Goal: Information Seeking & Learning: Learn about a topic

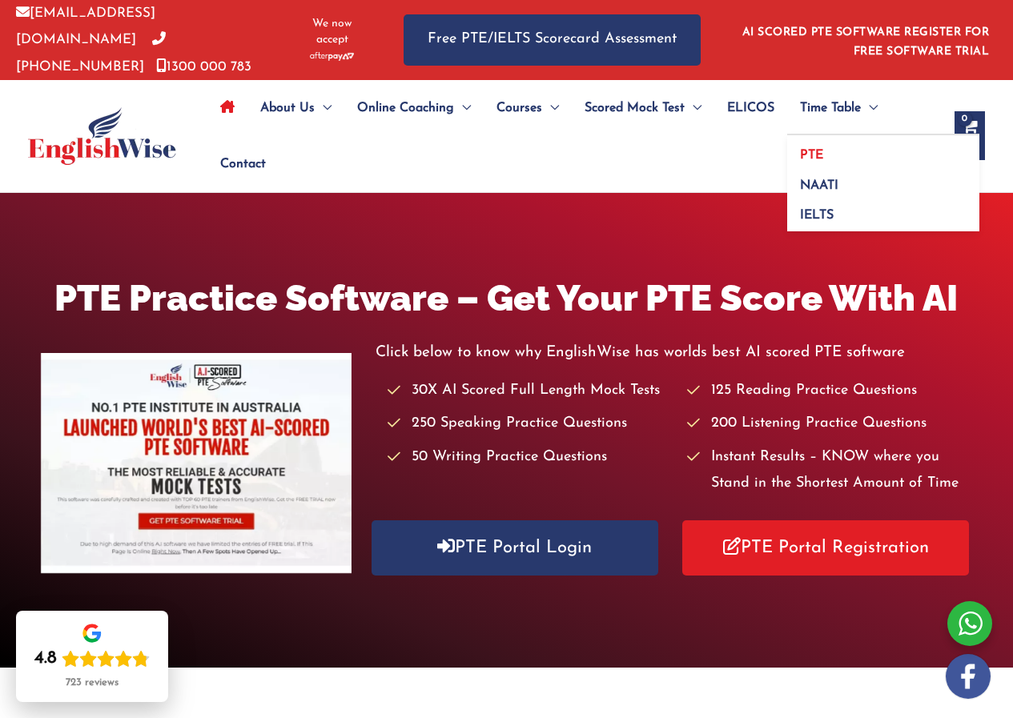
click at [826, 156] on link "PTE" at bounding box center [883, 150] width 192 height 30
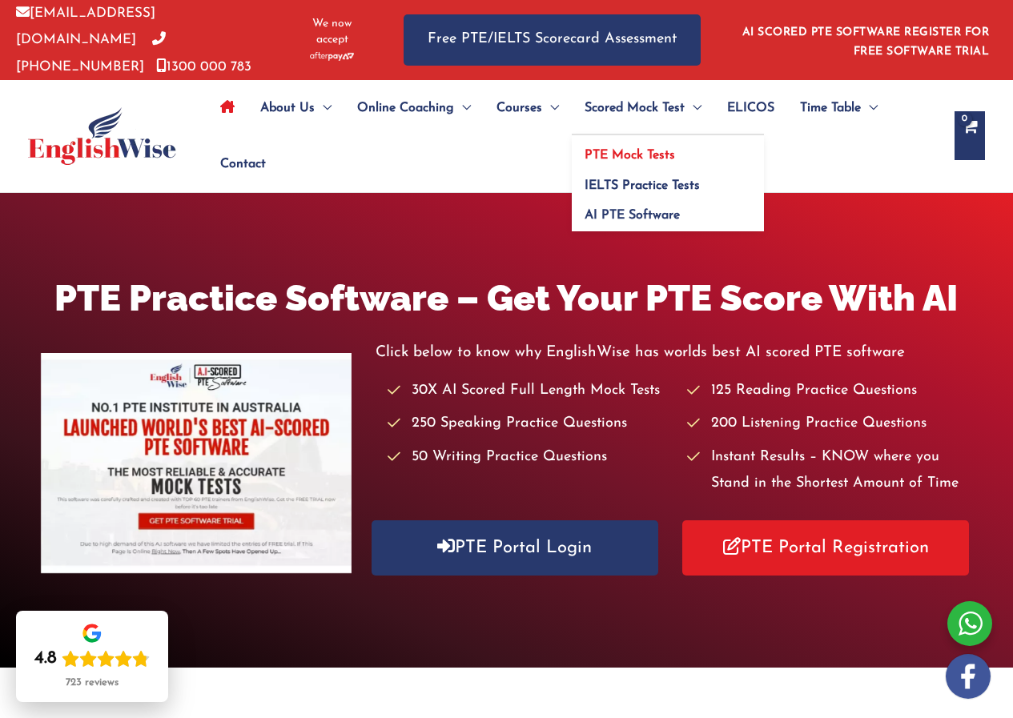
click at [662, 149] on span "PTE Mock Tests" at bounding box center [630, 155] width 91 height 13
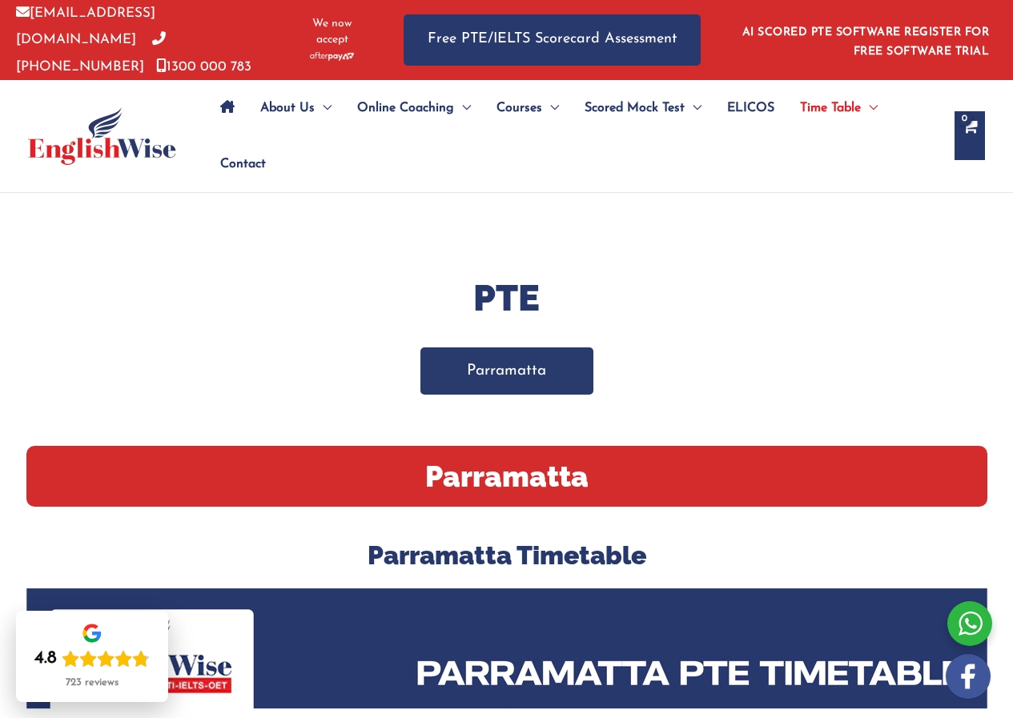
click at [533, 375] on link "Parramatta" at bounding box center [506, 371] width 173 height 47
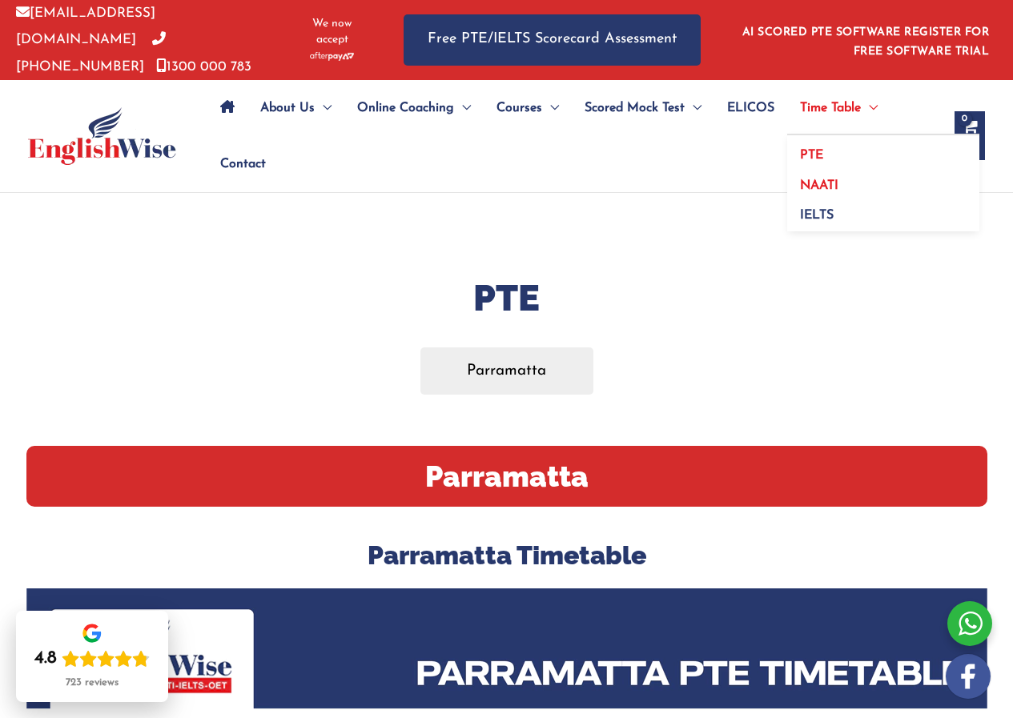
click at [823, 180] on span "NAATI" at bounding box center [819, 185] width 38 height 13
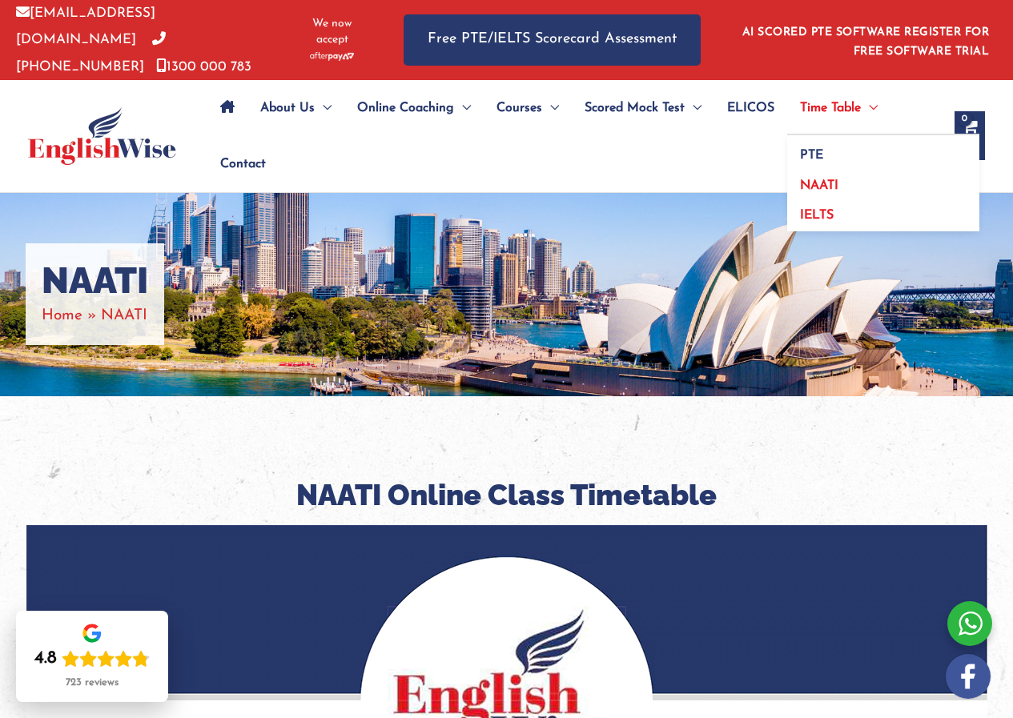
click at [829, 199] on link "IELTS" at bounding box center [883, 213] width 192 height 37
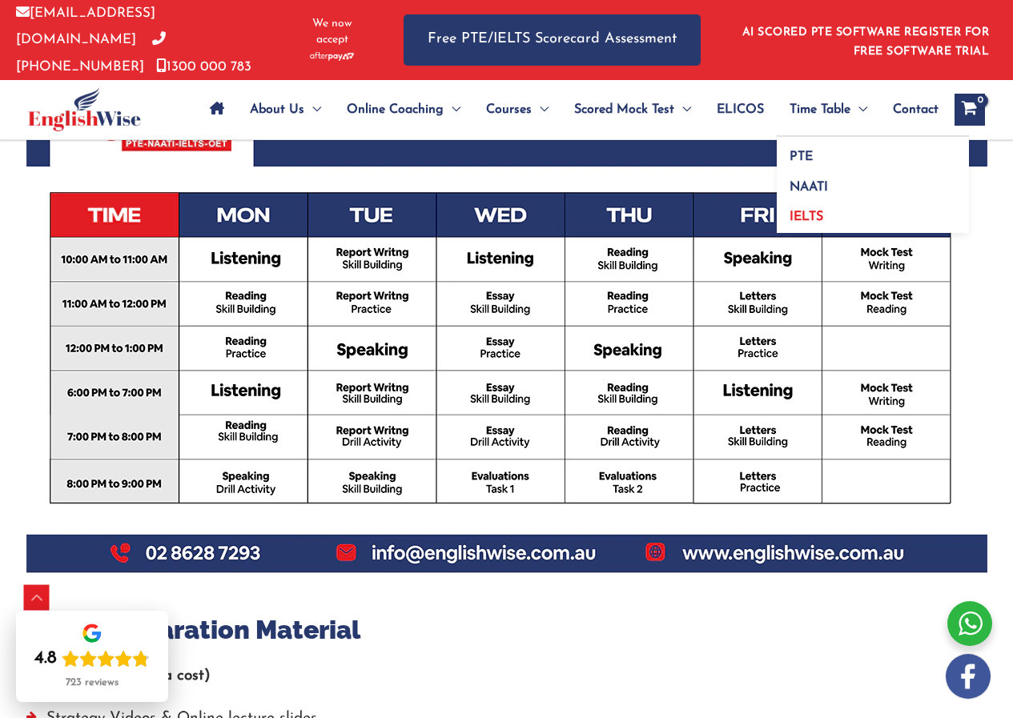
scroll to position [461, 0]
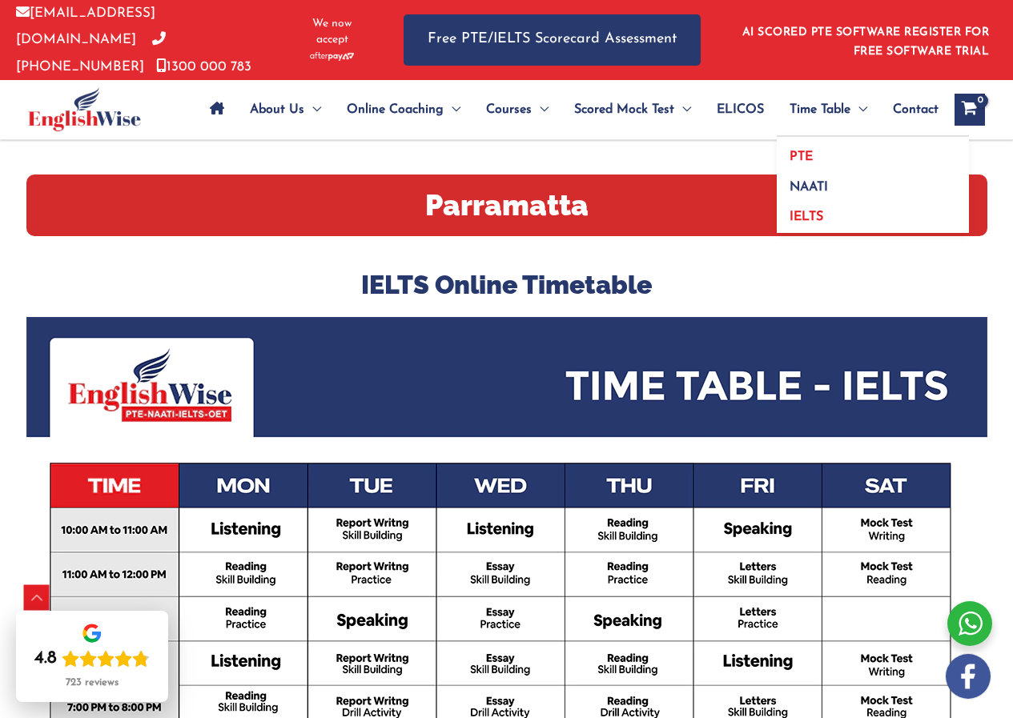
click at [813, 147] on link "PTE" at bounding box center [873, 152] width 192 height 30
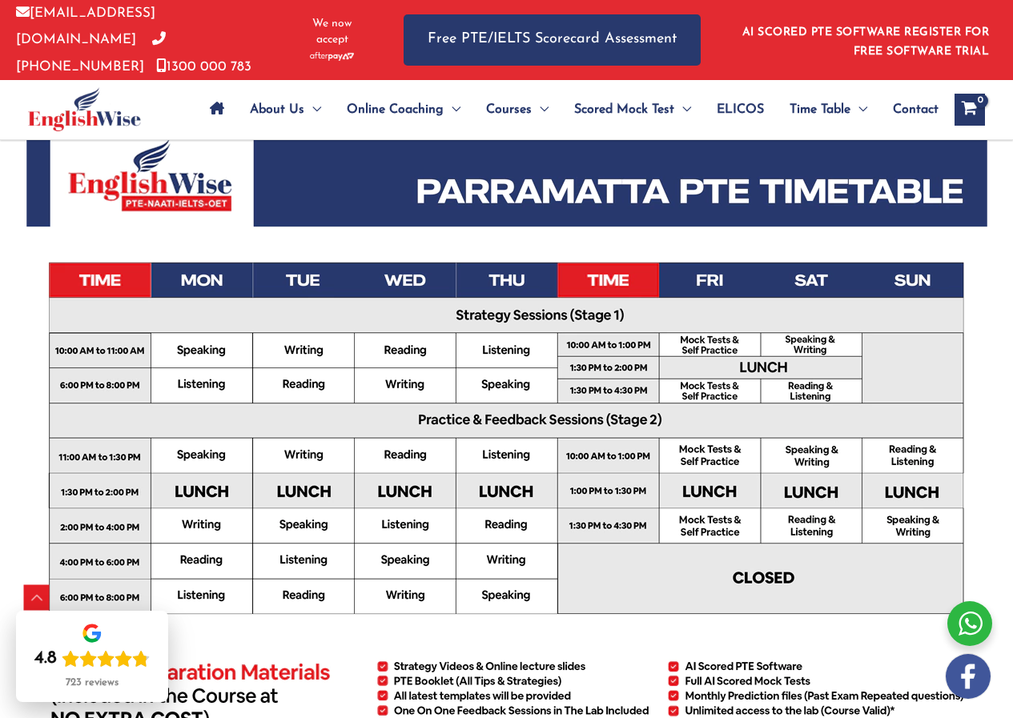
scroll to position [481, 0]
